Goal: Task Accomplishment & Management: Use online tool/utility

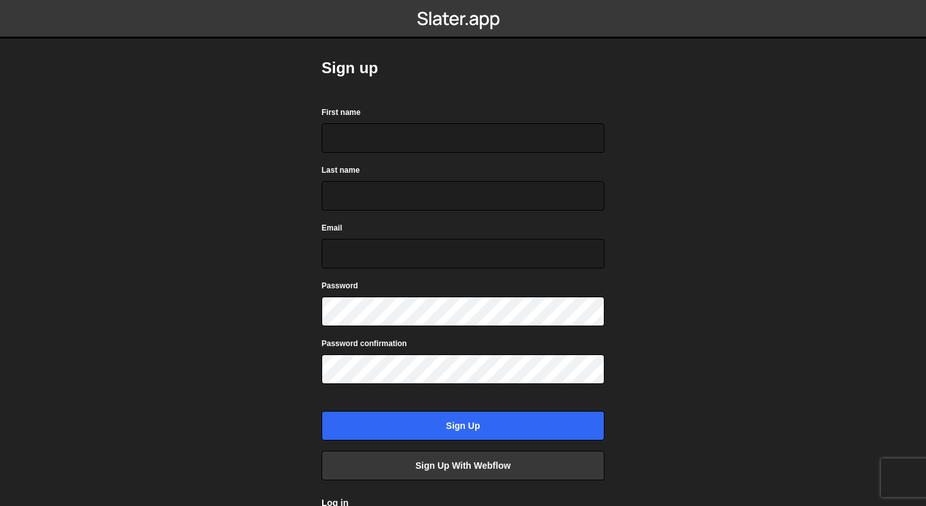
scroll to position [61, 0]
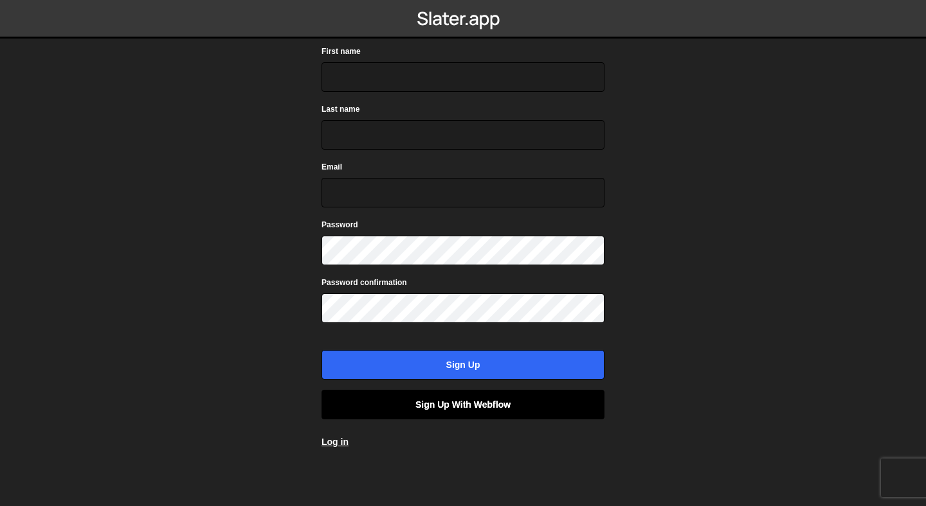
click at [414, 408] on link "Sign up with Webflow" at bounding box center [462, 405] width 283 height 30
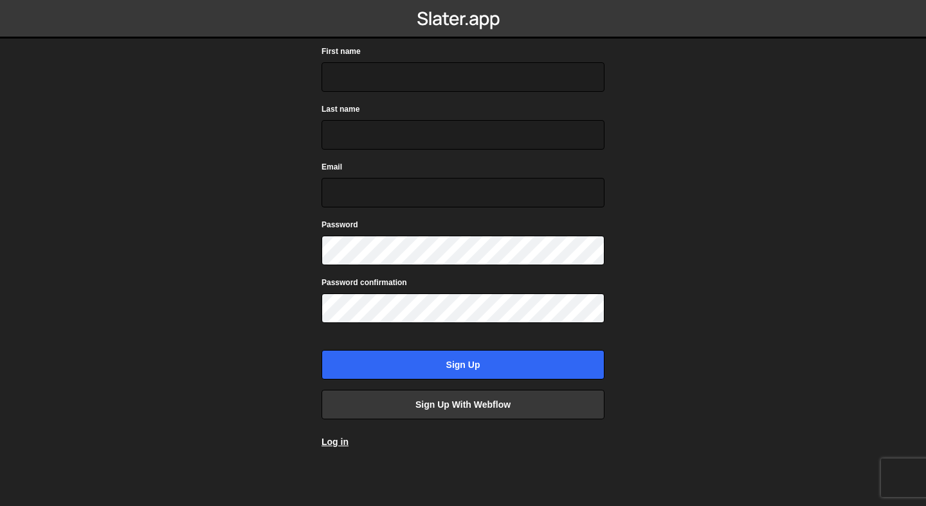
scroll to position [61, 0]
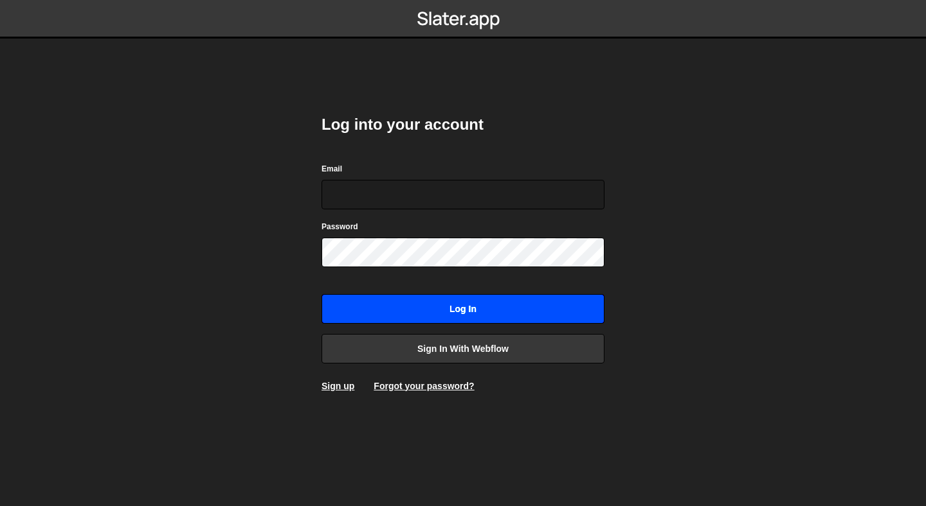
click at [395, 314] on input "Log in" at bounding box center [462, 309] width 283 height 30
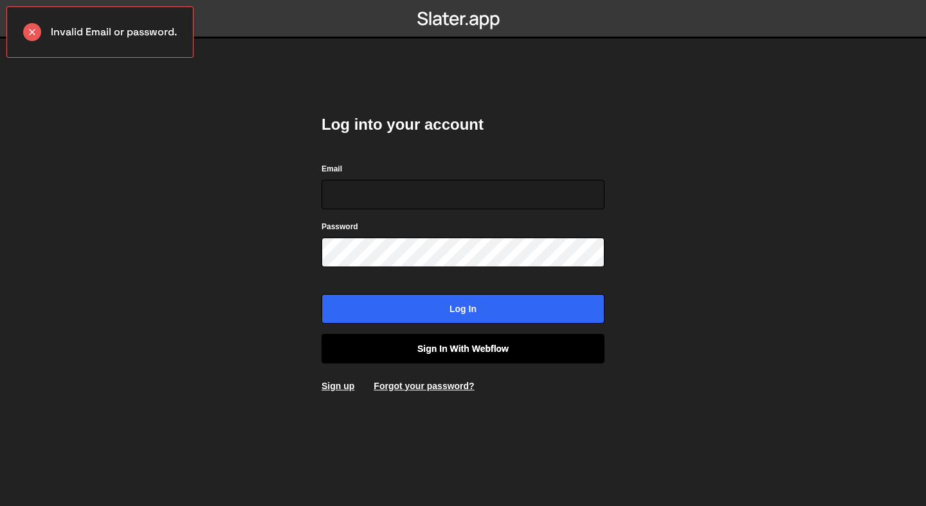
click at [375, 354] on link "Sign in with Webflow" at bounding box center [462, 349] width 283 height 30
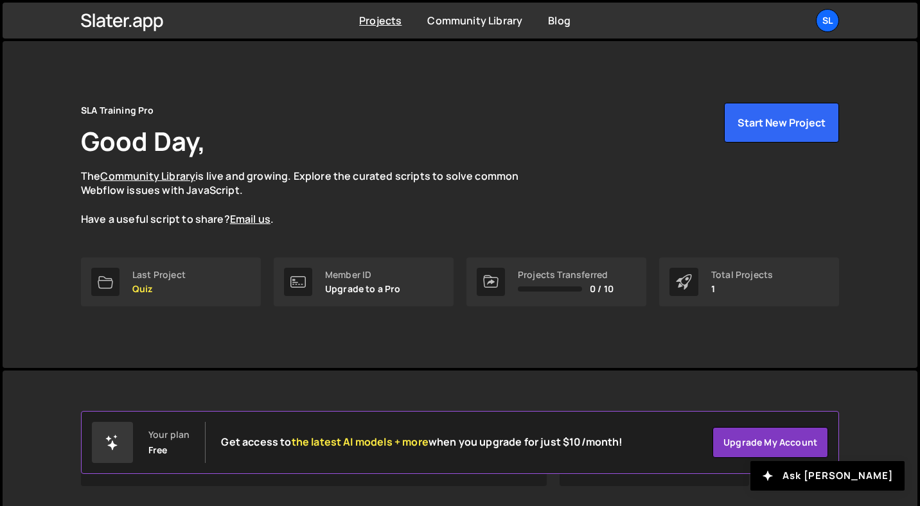
click at [820, 10] on link "SL" at bounding box center [827, 20] width 23 height 23
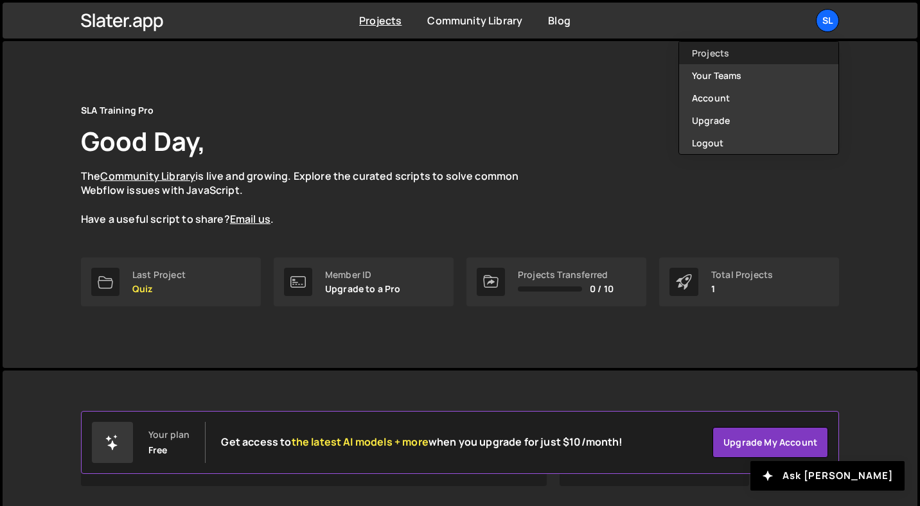
click at [727, 53] on link "Projects" at bounding box center [758, 53] width 159 height 22
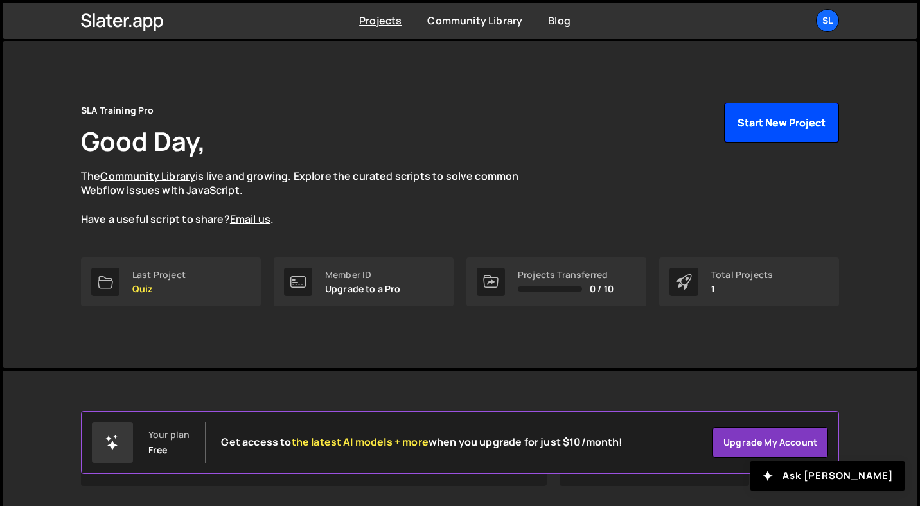
click at [773, 123] on button "Start New Project" at bounding box center [781, 123] width 115 height 40
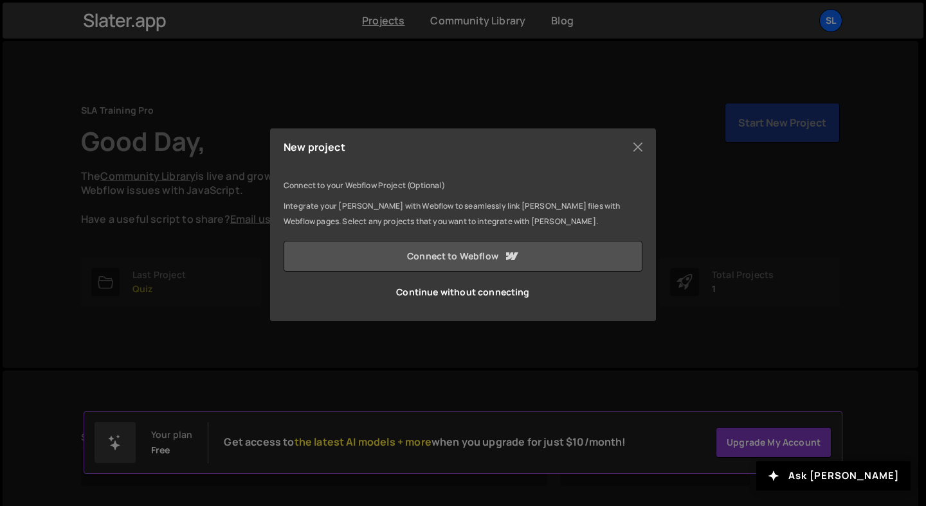
click at [391, 253] on link "Connect to Webflow" at bounding box center [462, 256] width 359 height 31
